Goal: Check status: Check status

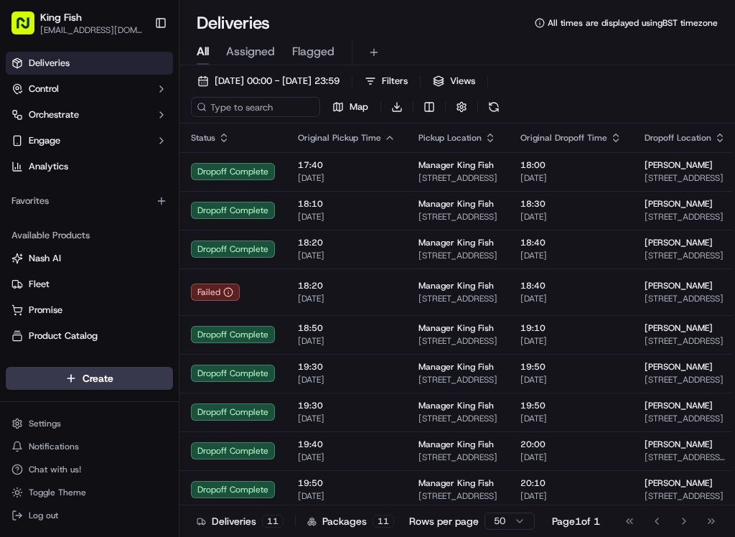
click at [223, 287] on icon at bounding box center [228, 292] width 10 height 10
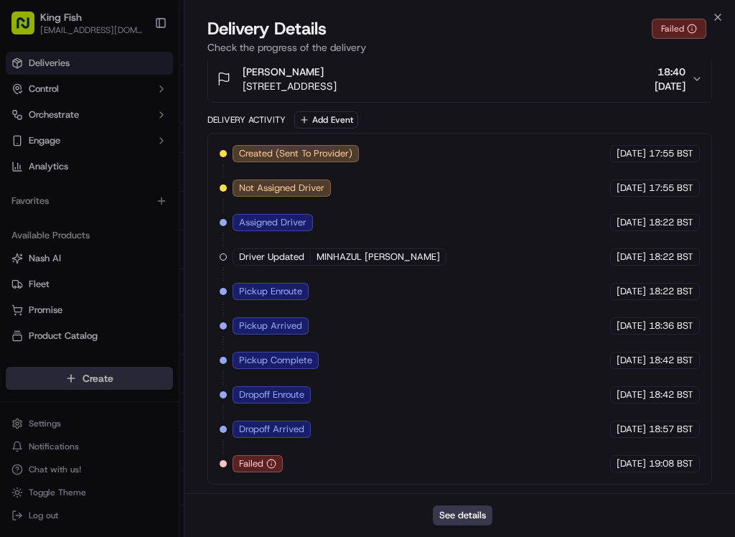
click at [464, 521] on button "See details" at bounding box center [463, 515] width 60 height 20
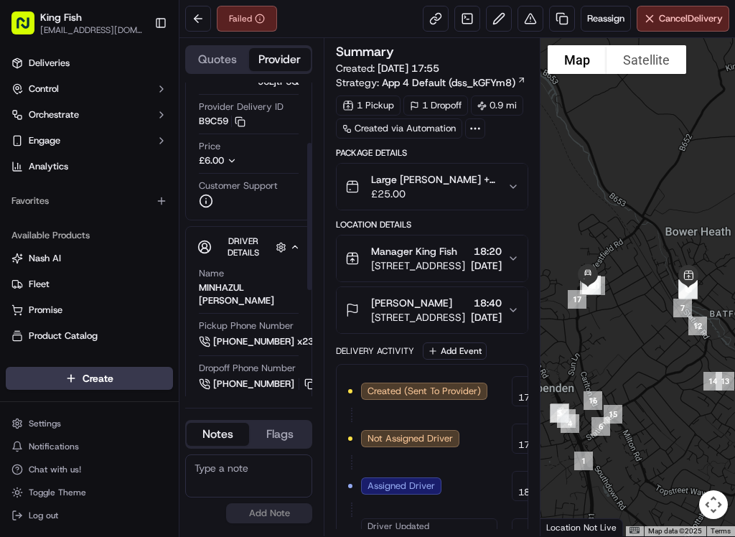
scroll to position [128, 0]
click at [150, 24] on button "Toggle Sidebar" at bounding box center [161, 23] width 24 height 24
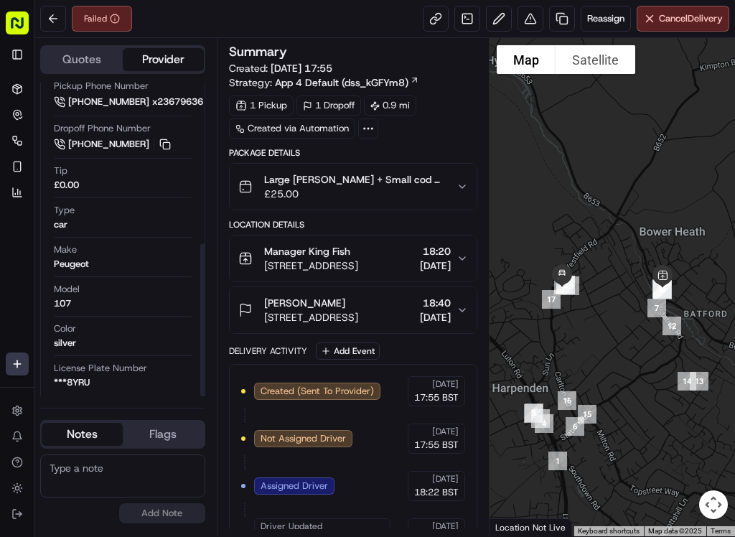
scroll to position [331, 0]
click at [106, 19] on div "Failed" at bounding box center [102, 19] width 60 height 26
